Goal: Task Accomplishment & Management: Use online tool/utility

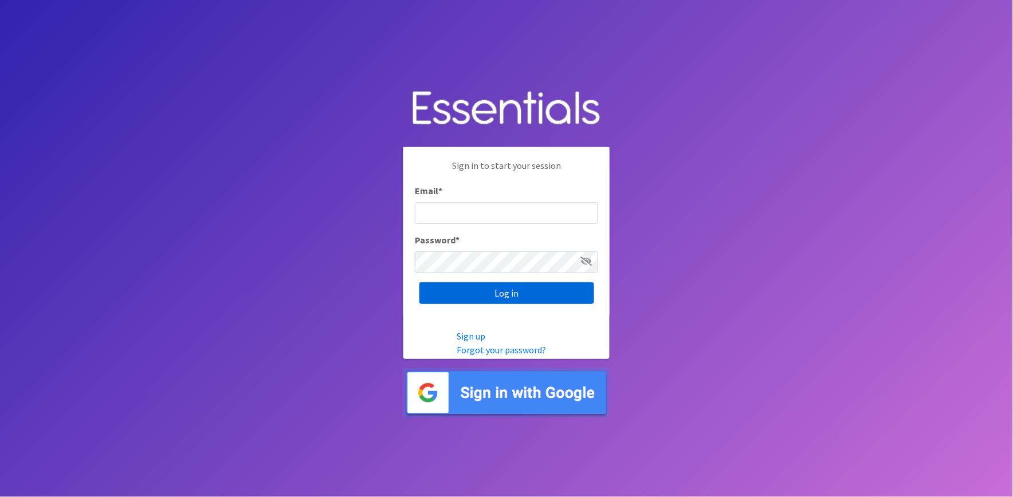
type input "[PERSON_NAME][EMAIL_ADDRESS][DOMAIN_NAME]"
click at [517, 301] on input "Log in" at bounding box center [506, 293] width 175 height 22
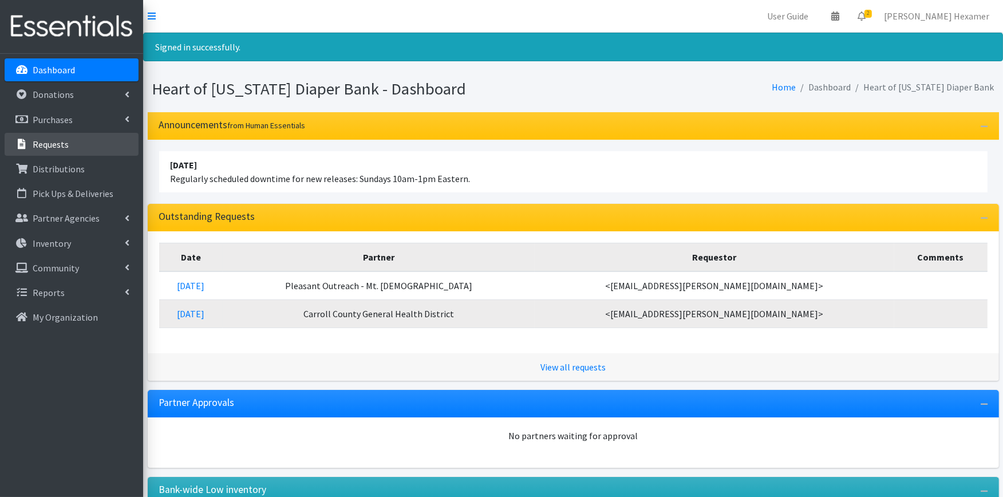
click at [50, 139] on p "Requests" at bounding box center [51, 144] width 36 height 11
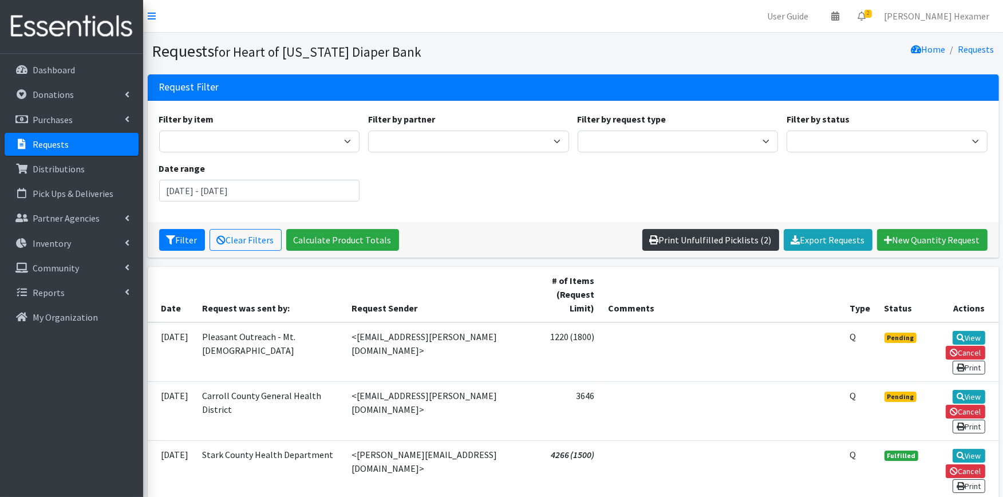
click at [740, 238] on link "Print Unfulfilled Picklists (2)" at bounding box center [711, 240] width 137 height 22
